Goal: Information Seeking & Learning: Understand process/instructions

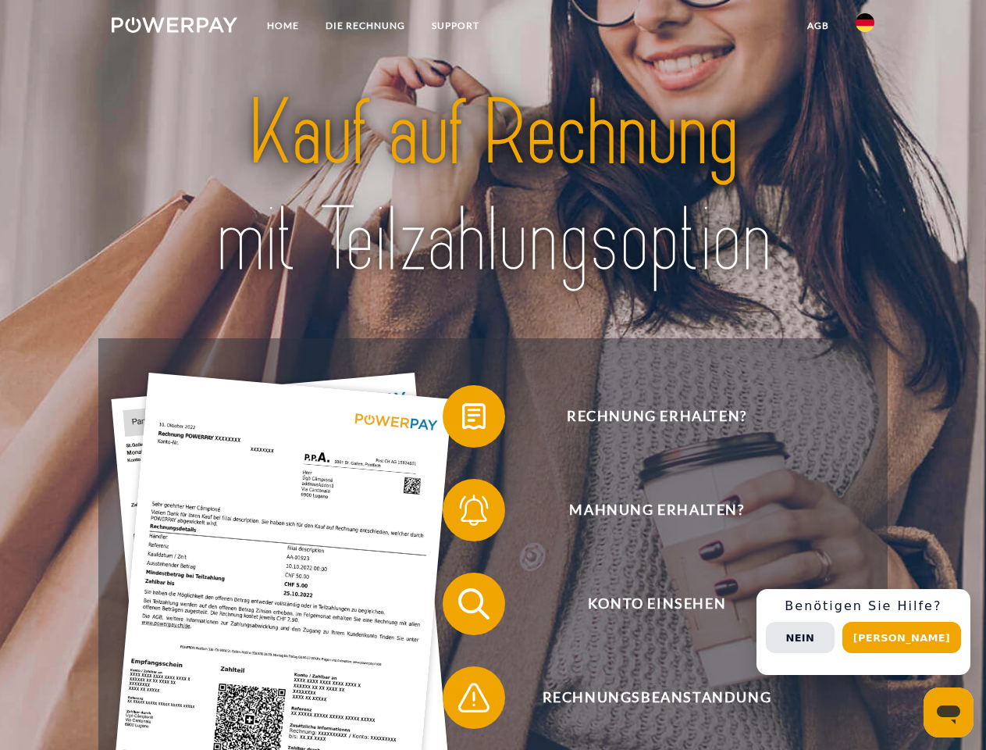
click at [174, 27] on img at bounding box center [175, 25] width 126 height 16
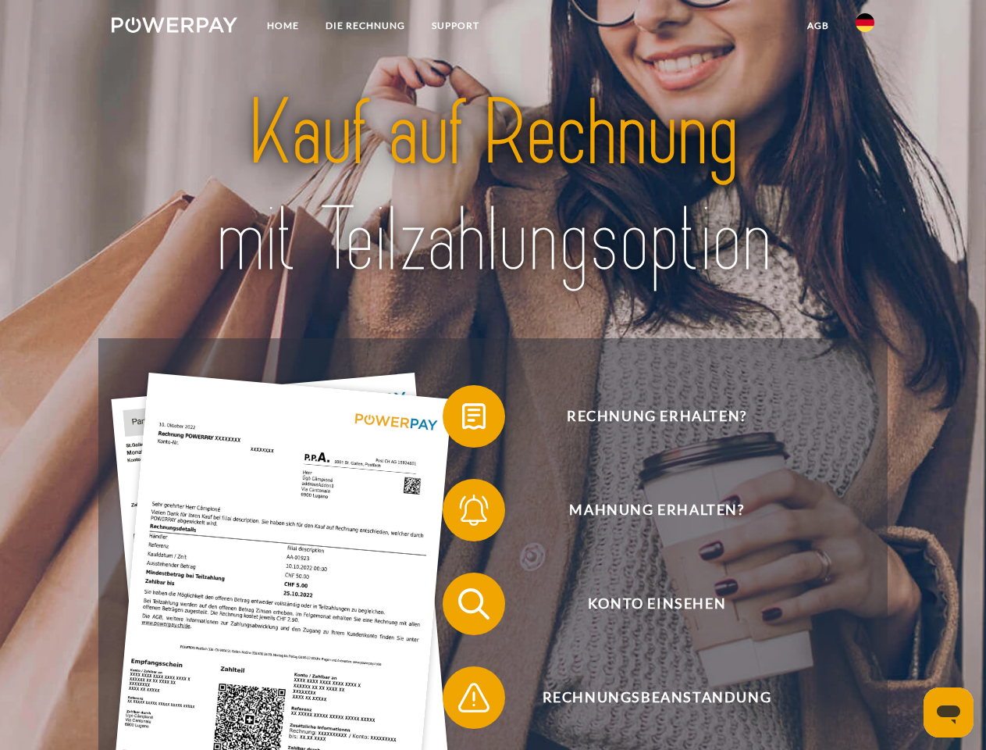
click at [865, 27] on img at bounding box center [865, 22] width 19 height 19
click at [818, 26] on link "agb" at bounding box center [818, 26] width 48 height 28
click at [462, 419] on span at bounding box center [450, 416] width 78 height 78
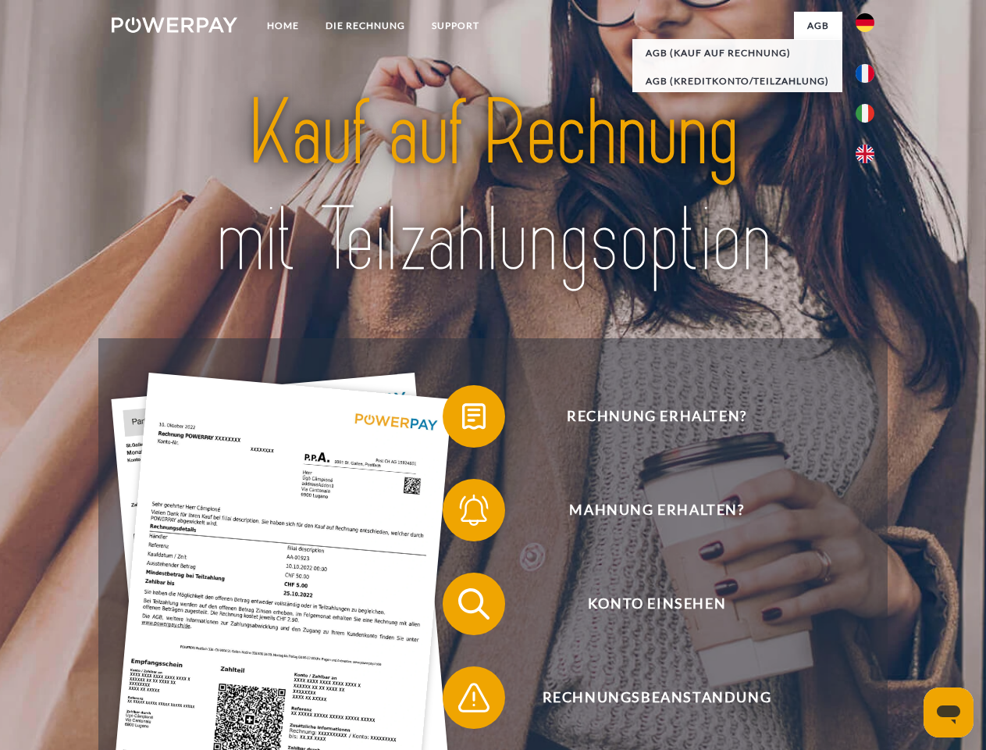
click at [462, 513] on span at bounding box center [450, 510] width 78 height 78
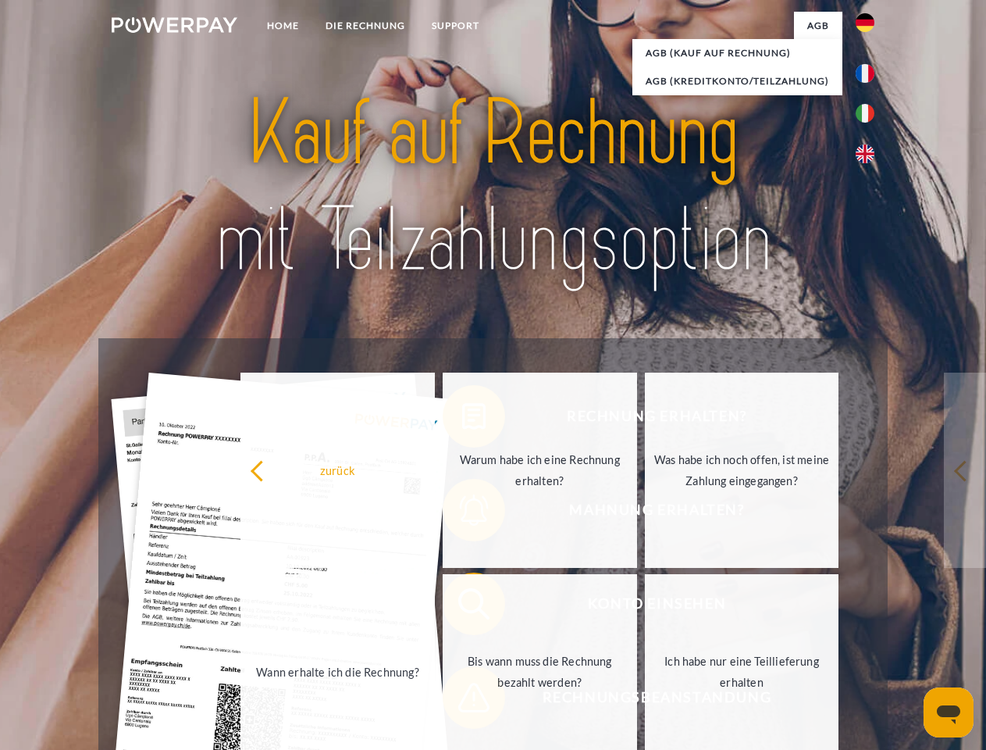
click at [462, 607] on link "Bis wann muss die Rechnung bezahlt werden?" at bounding box center [540, 671] width 194 height 195
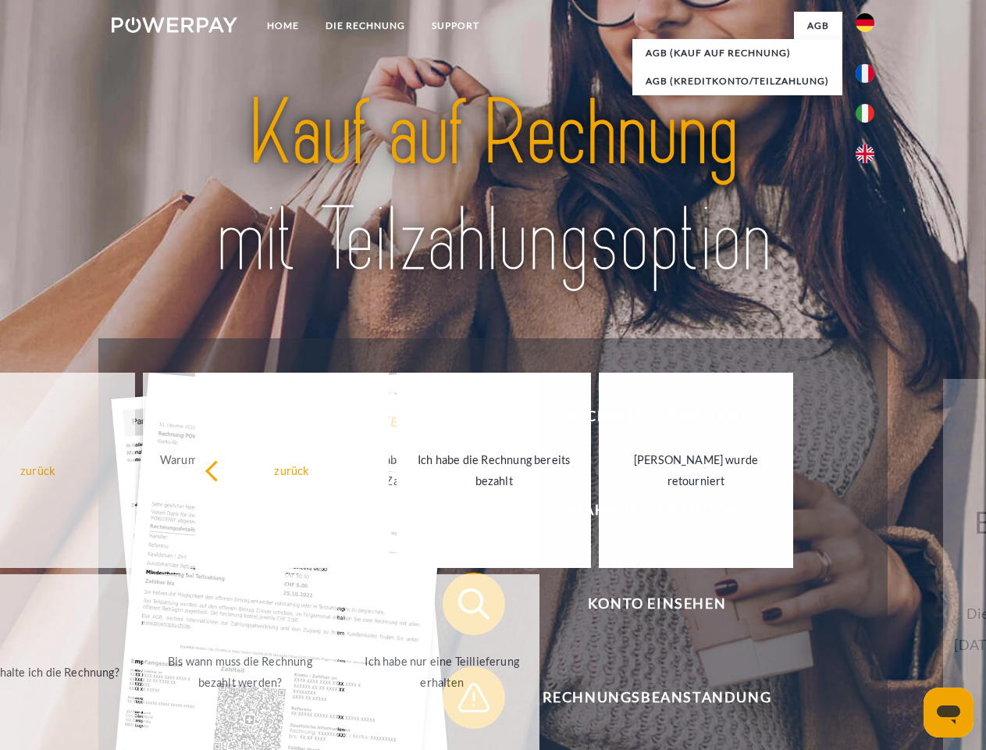
click at [462, 700] on span at bounding box center [450, 697] width 78 height 78
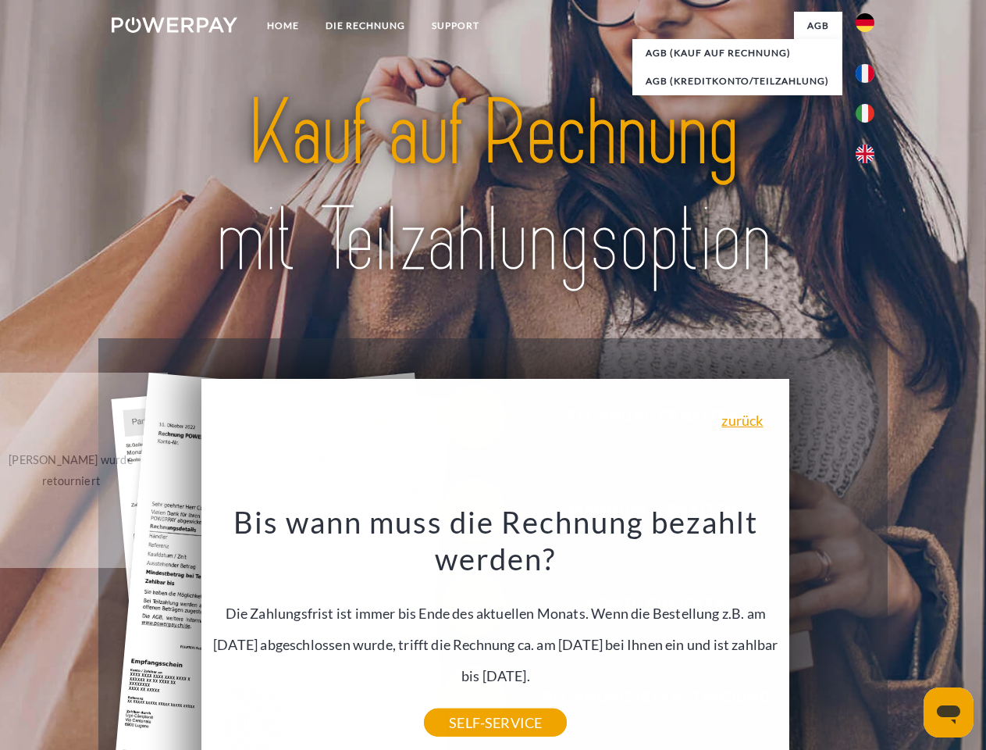
click at [869, 632] on div "Rechnung erhalten? Mahnung erhalten? Konto einsehen" at bounding box center [492, 650] width 789 height 625
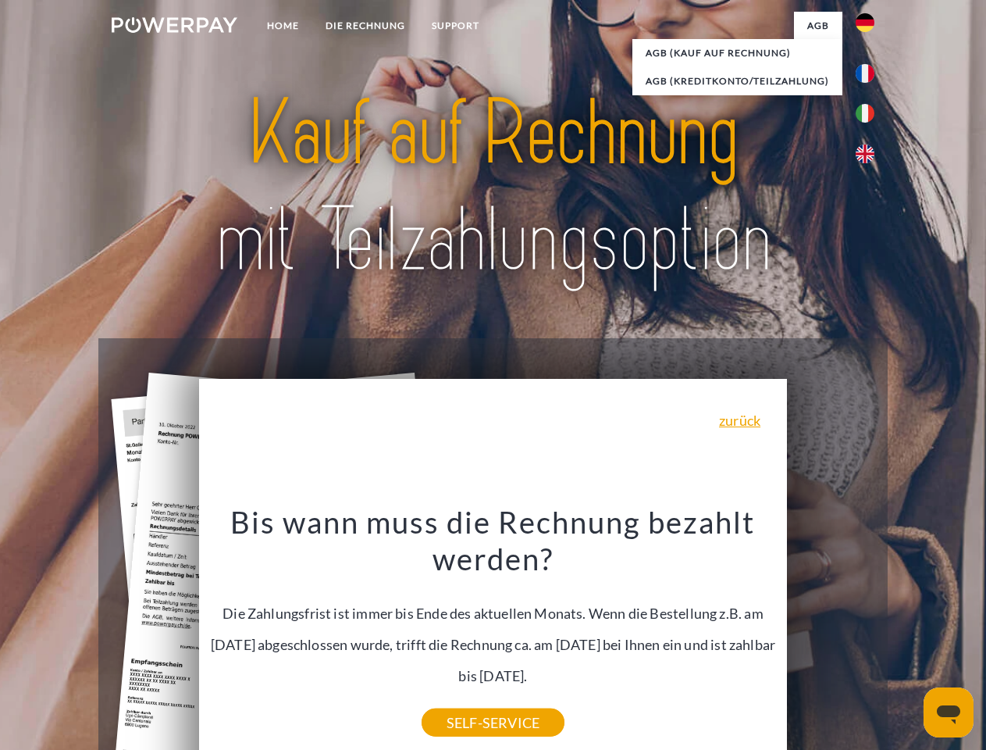
click at [831, 635] on span "Konto einsehen" at bounding box center [656, 603] width 383 height 62
click at [907, 637] on header "Home DIE RECHNUNG SUPPORT" at bounding box center [493, 539] width 986 height 1078
